Goal: Task Accomplishment & Management: Use online tool/utility

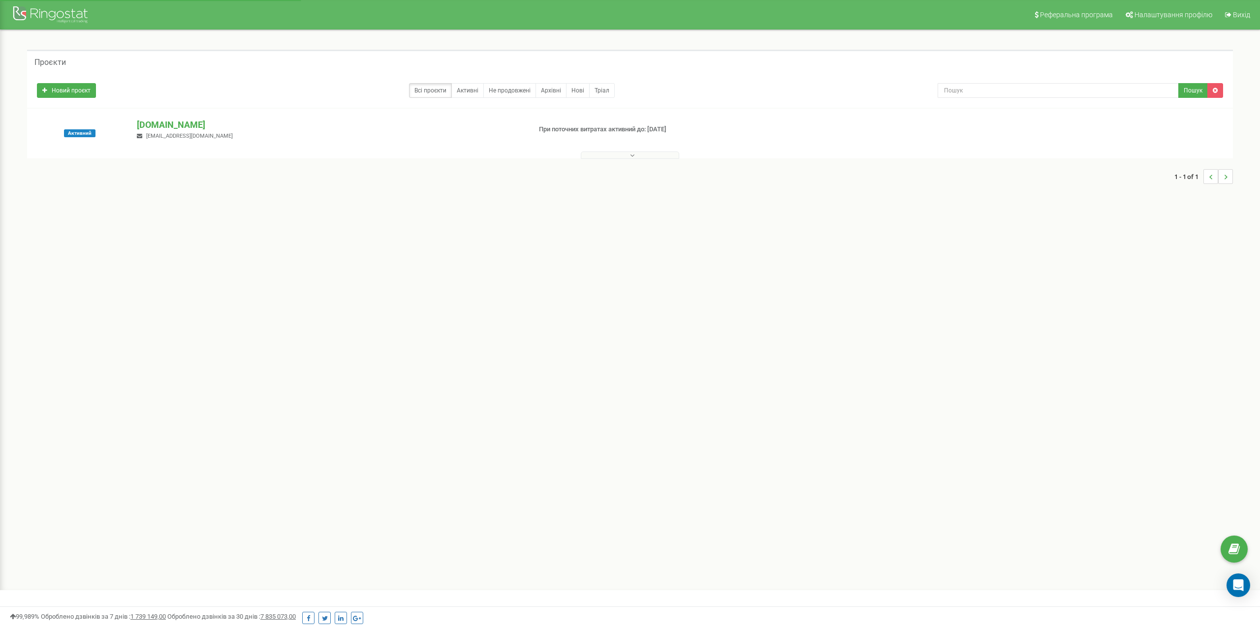
click at [623, 154] on button at bounding box center [630, 155] width 98 height 7
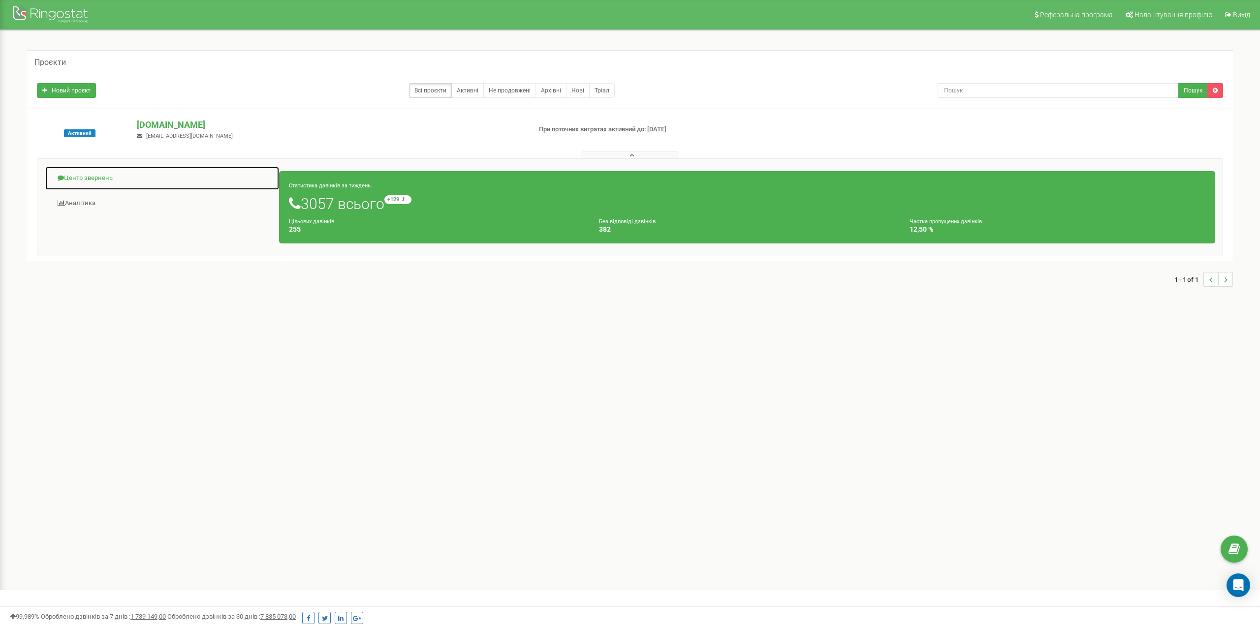
click at [108, 177] on link "Центр звернень" at bounding box center [162, 178] width 235 height 24
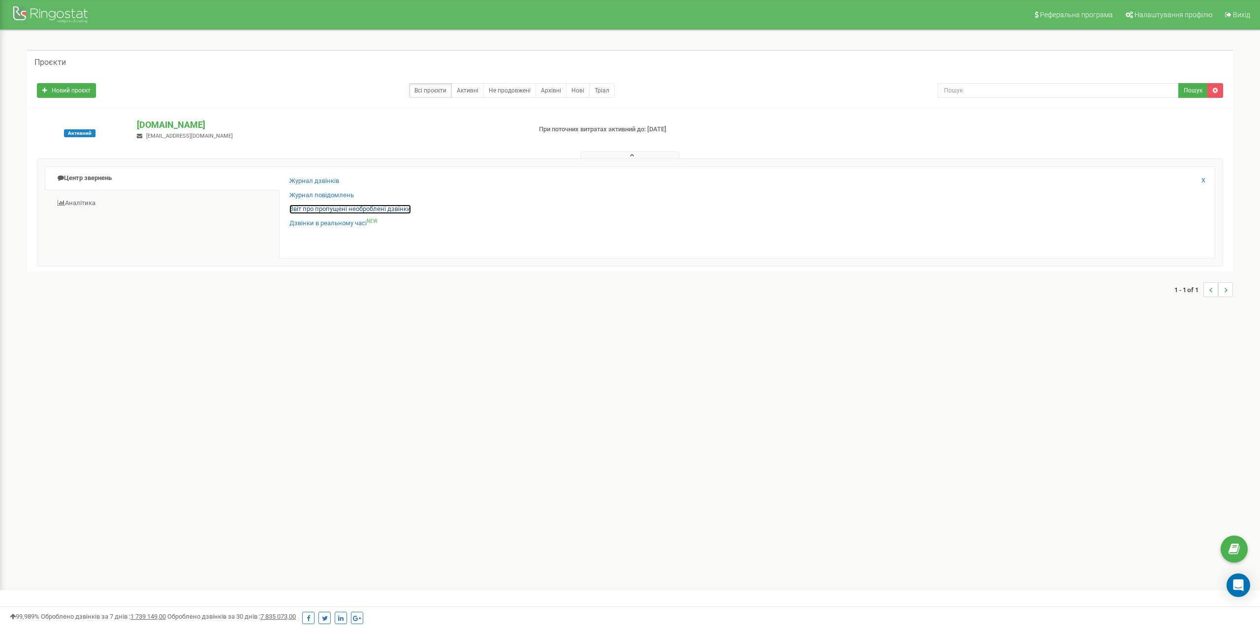
click at [353, 209] on link "Звіт про пропущені необроблені дзвінки" at bounding box center [350, 209] width 122 height 9
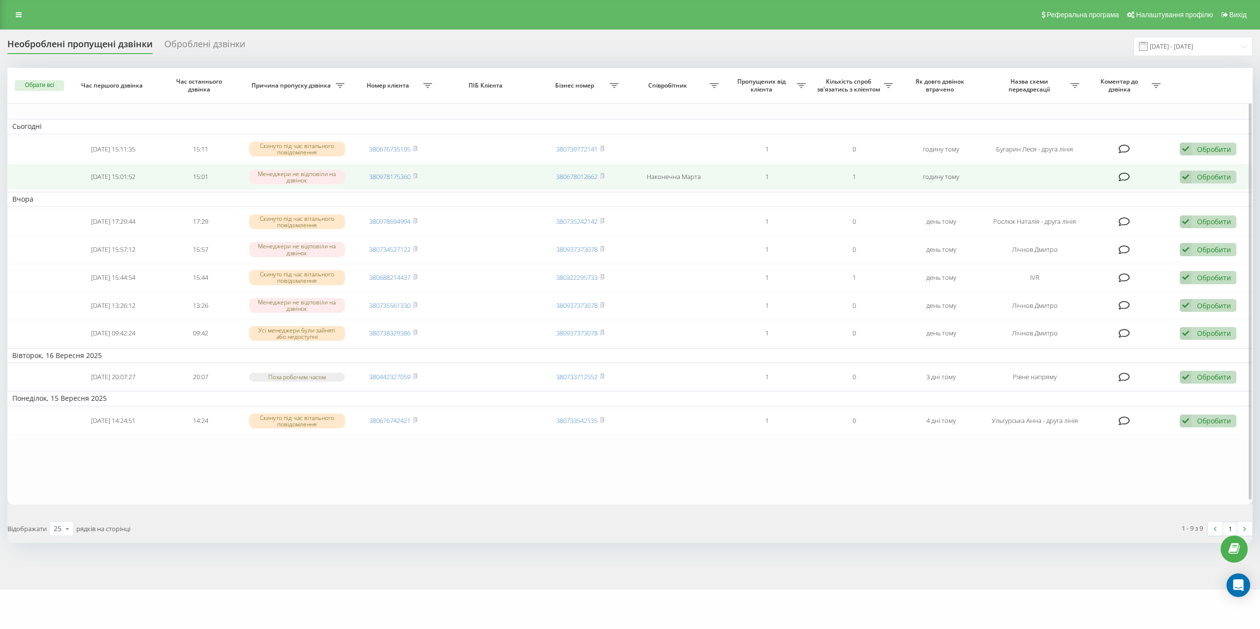
click at [1225, 177] on div "Обробити" at bounding box center [1214, 176] width 34 height 9
click at [1110, 214] on div "Зв'язався з клієнтом за допомогою іншого каналу" at bounding box center [1144, 211] width 184 height 18
